Goal: Navigation & Orientation: Find specific page/section

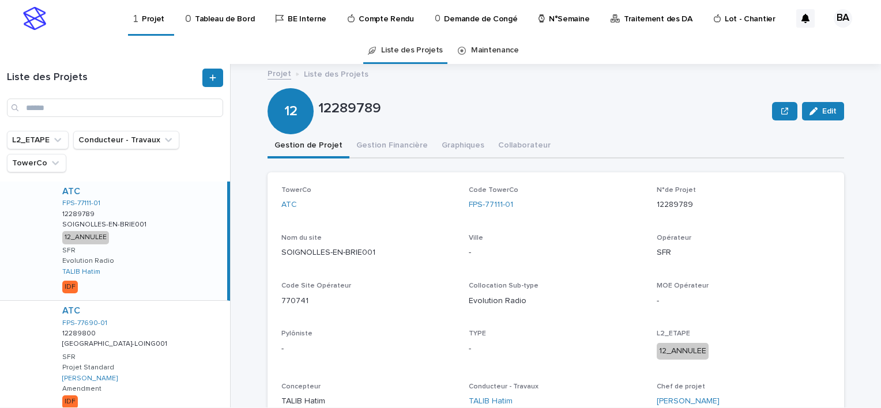
click at [227, 20] on p "Tableau de Bord" at bounding box center [224, 12] width 59 height 24
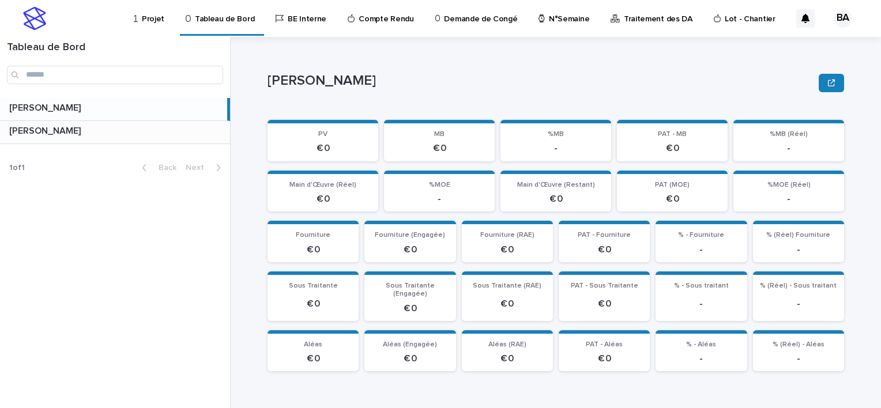
click at [155, 136] on p at bounding box center [117, 131] width 216 height 11
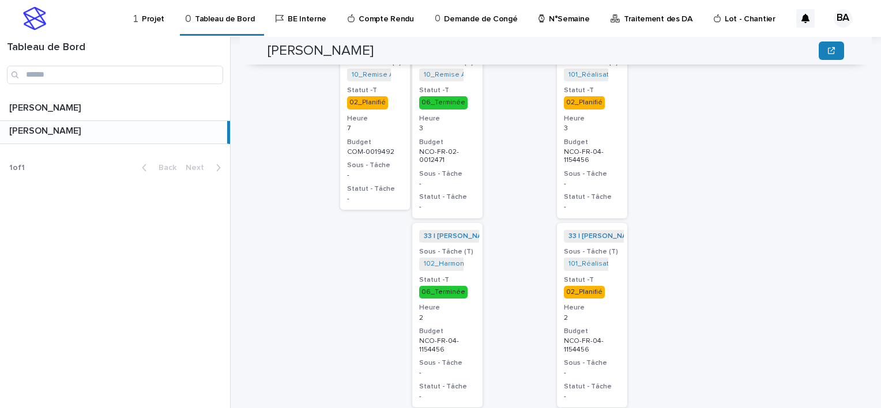
scroll to position [519, 0]
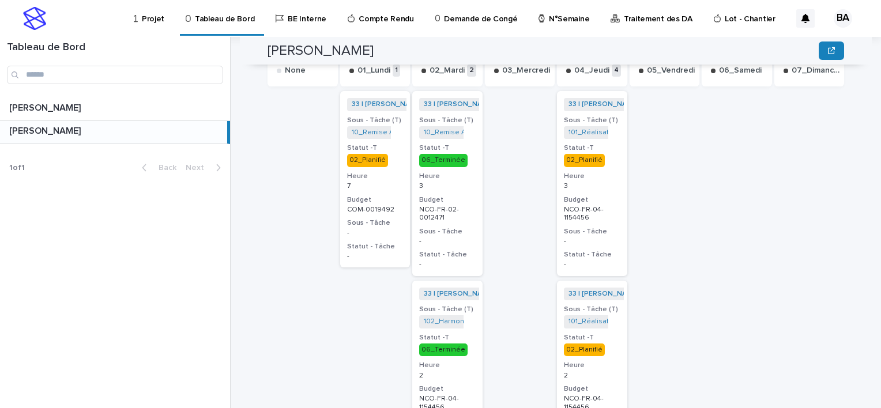
click at [383, 17] on p "Compte Rendu" at bounding box center [386, 12] width 55 height 24
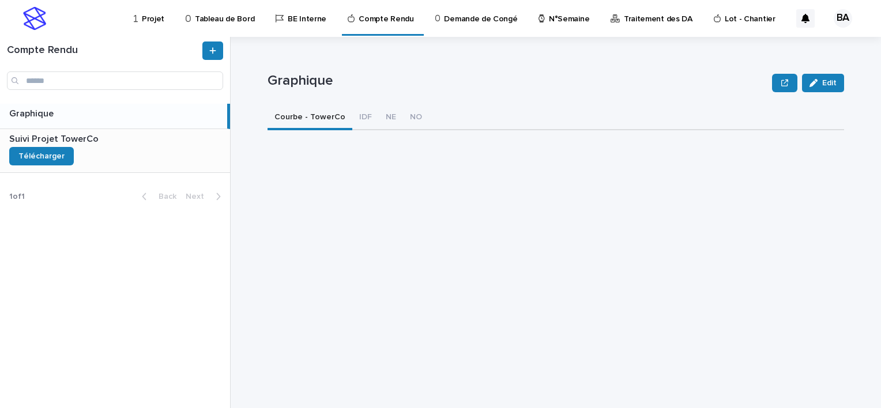
click at [132, 148] on div "Suivi Projet TowerCo Suivi Projet TowerCo Télécharger" at bounding box center [115, 150] width 230 height 43
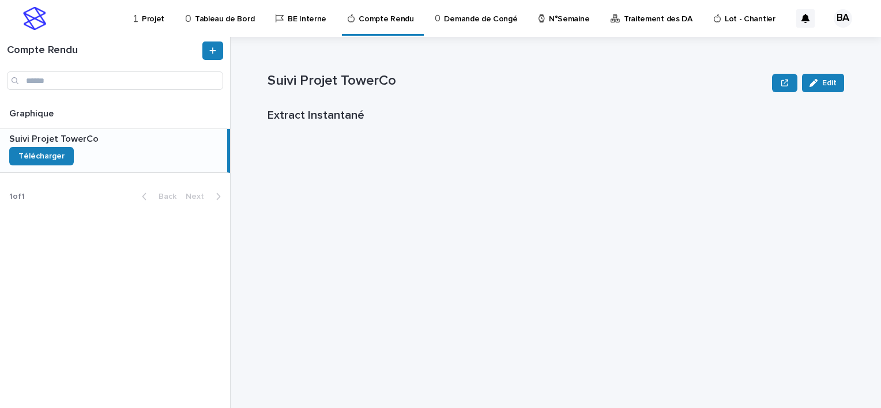
click at [219, 14] on p "Tableau de Bord" at bounding box center [224, 12] width 59 height 24
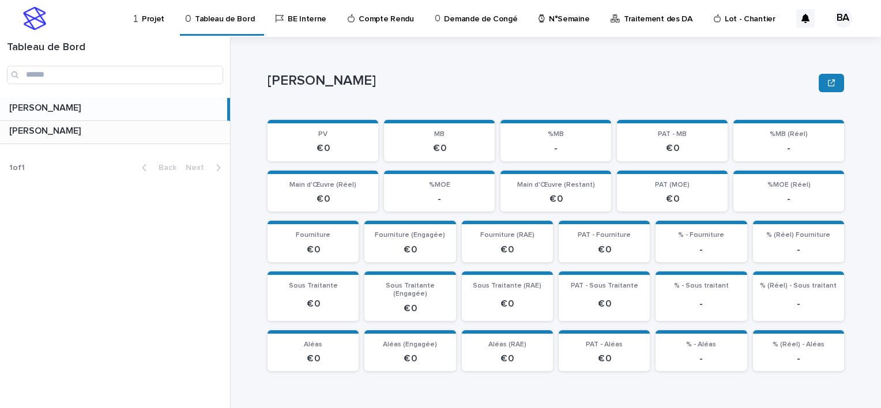
click at [78, 132] on p at bounding box center [117, 131] width 216 height 11
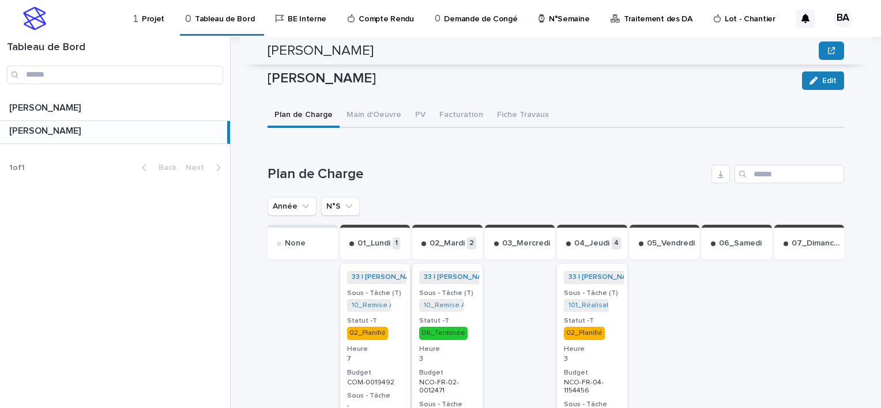
scroll to position [461, 0]
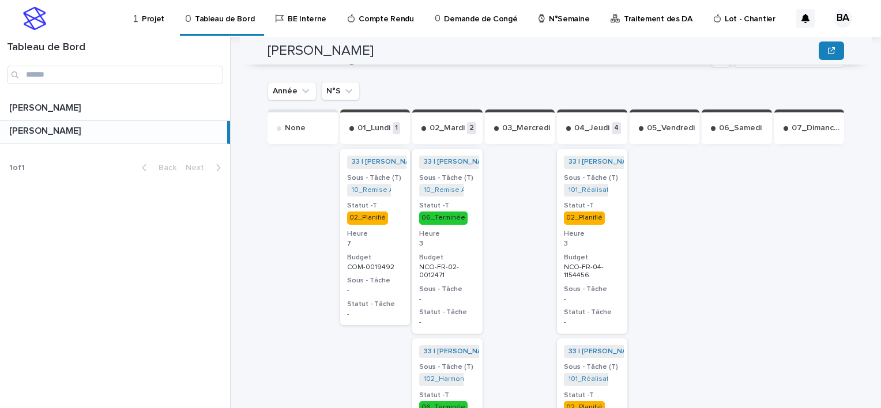
click at [382, 190] on div "33 | BOUFARES Afif | 2025 + 0 Sous - Tâche (T) 10_Remise APD_NCO-0008504 + 0 St…" at bounding box center [375, 237] width 70 height 177
